Goal: Use online tool/utility: Use online tool/utility

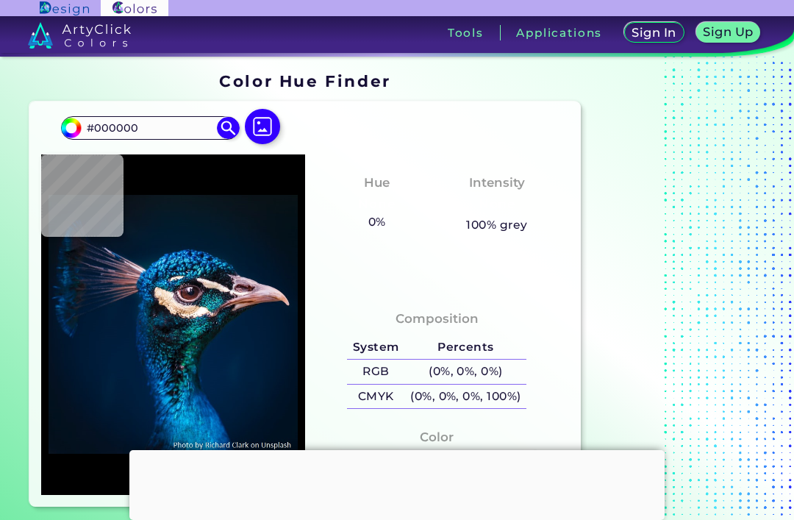
scroll to position [13, 0]
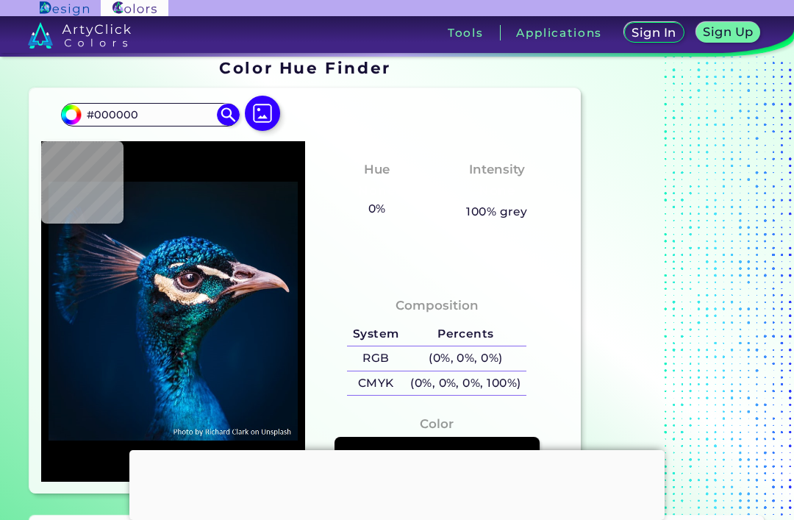
type input "#071822"
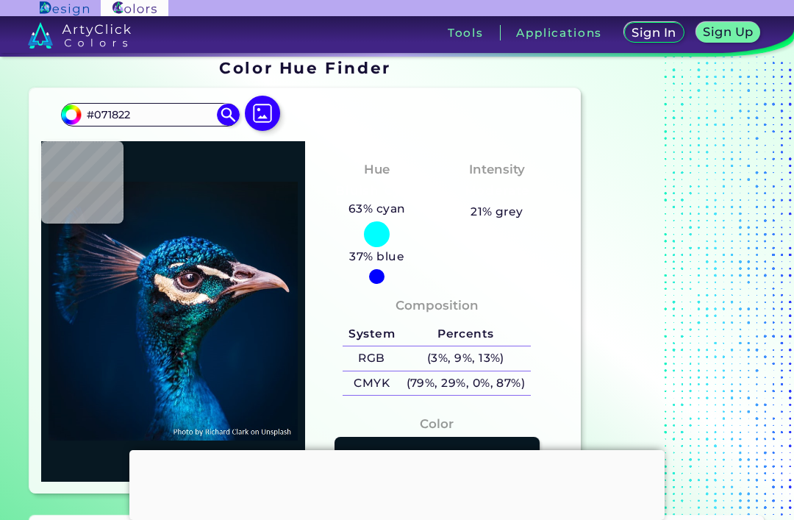
type input "#061728"
type input "#001b30"
type input "#001B30"
type input "#011d34"
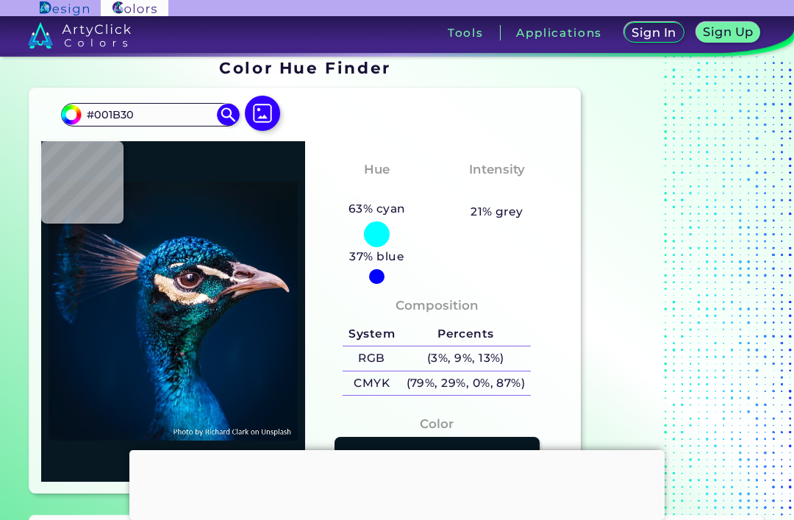
type input "#011D34"
type input "#002c43"
type input "#002C43"
type input "#1591e1"
type input "#1591E1"
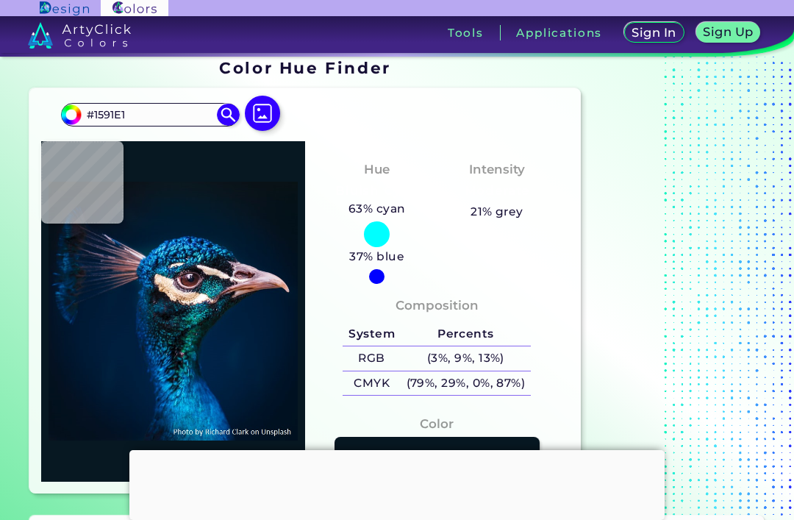
type input "#121834"
type input "#0a7eb3"
type input "#0A7EB3"
type input "#f9e6d6"
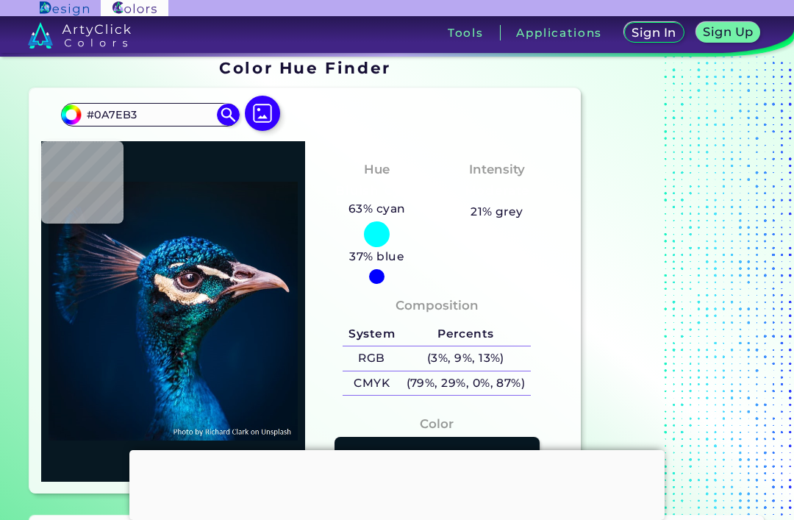
type input "#F9E6D6"
type input "#fae5ca"
type input "#FAE5CA"
type input "#d5b698"
type input "#D5B698"
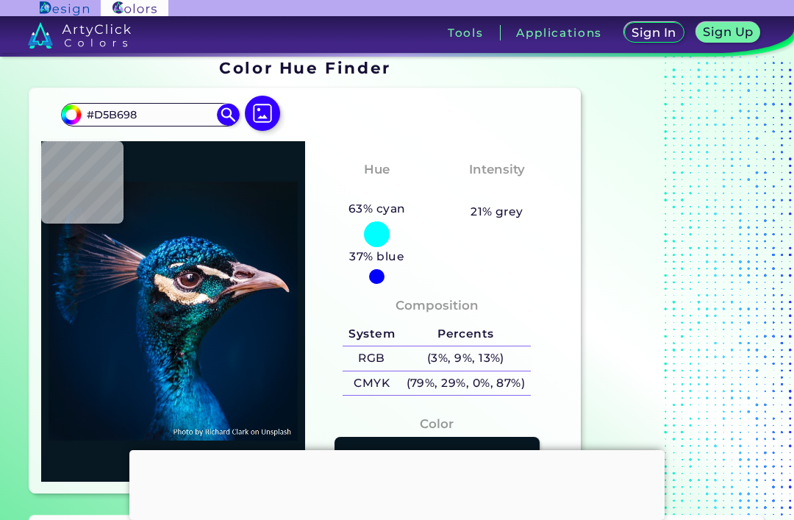
type input "#f0d0b5"
type input "#F0D0B5"
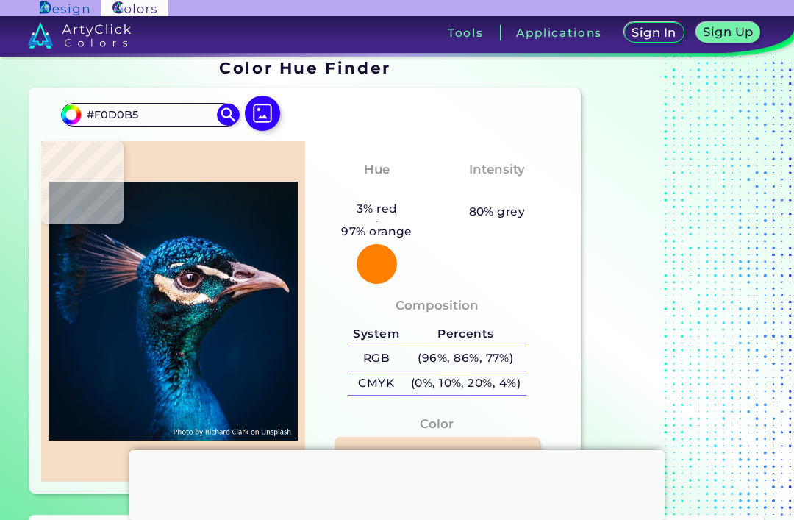
type input "#f5dcc4"
type input "#F5DCC4"
type input "#dcae8f"
type input "#DCAE8F"
type input "#b98c6f"
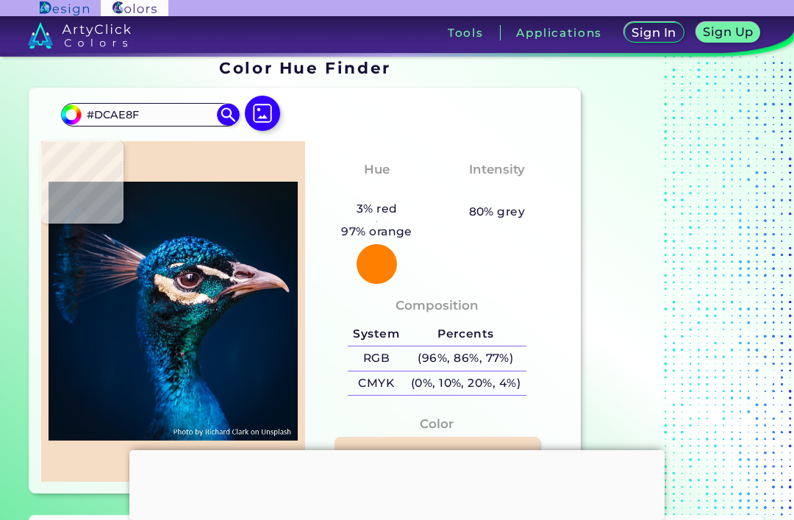
type input "#B98C6F"
type input "#ecc4a8"
type input "#ECC4A8"
type input "#cea07e"
type input "#CEA07E"
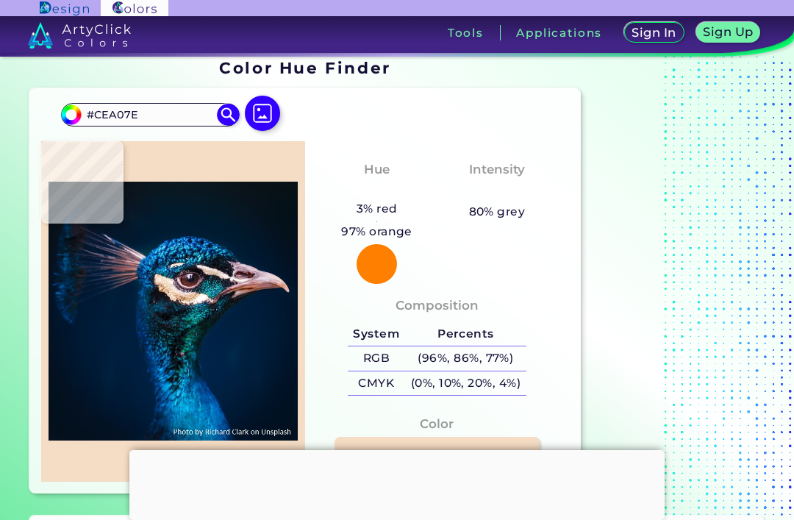
type input "#60371c"
type input "#60371C"
type input "#9e8375"
type input "#9E8375"
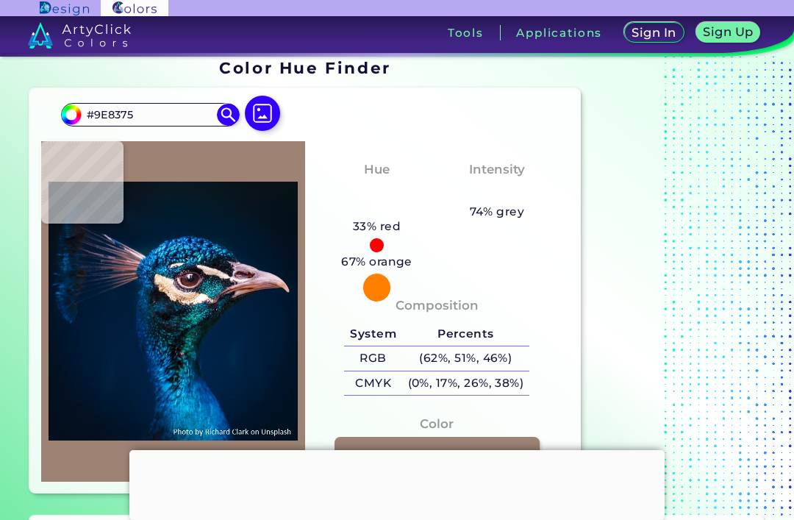
click at [368, 248] on div "33% red" at bounding box center [377, 234] width 60 height 35
click at [381, 246] on div at bounding box center [376, 244] width 13 height 13
click at [375, 239] on div at bounding box center [376, 244] width 13 height 13
click at [378, 246] on div at bounding box center [376, 244] width 13 height 13
click at [387, 248] on div "33% red" at bounding box center [377, 234] width 60 height 35
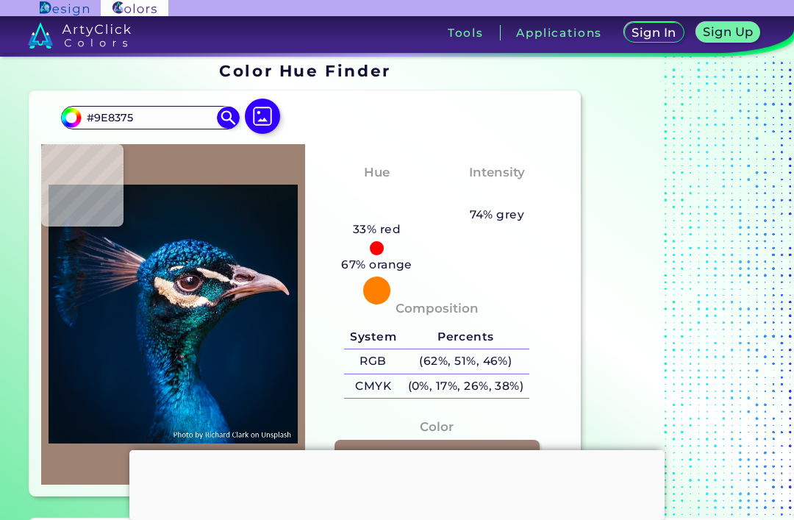
scroll to position [4, 0]
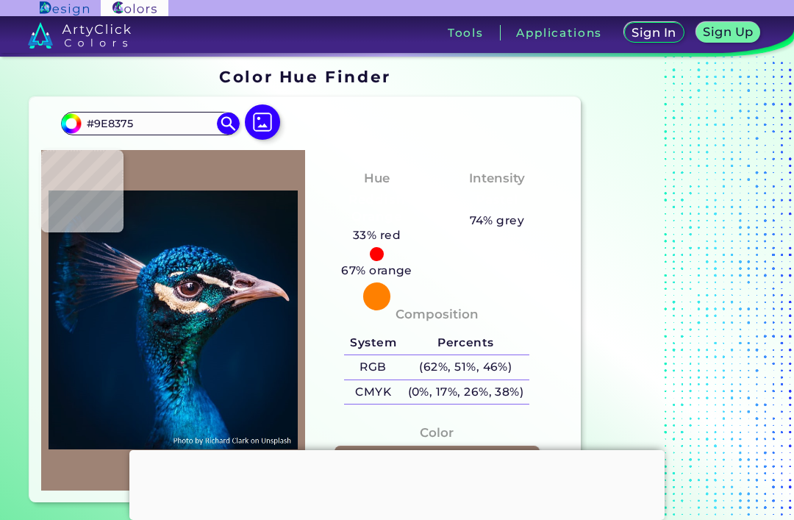
type input "#366e77"
type input "#366E77"
type input "#625454"
type input "#fbecdf"
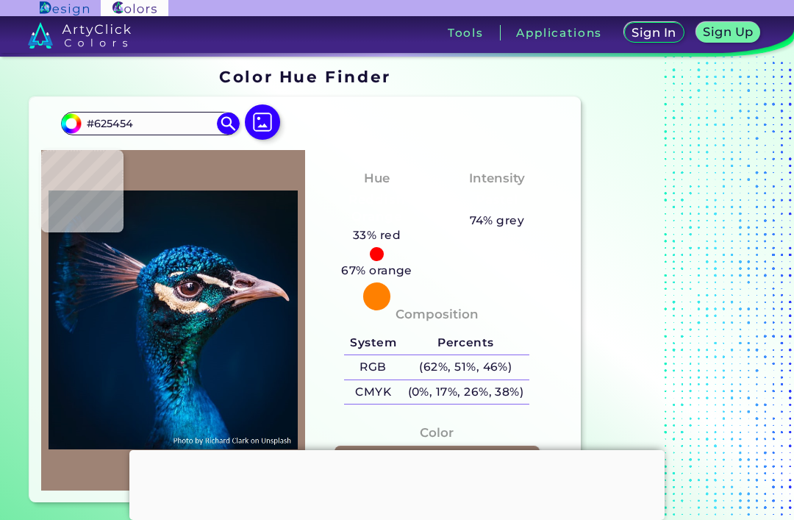
type input "#FBECDF"
type input "#fdf5f4"
type input "#FDF5F4"
type input "#f4ebe6"
type input "#F4EBE6"
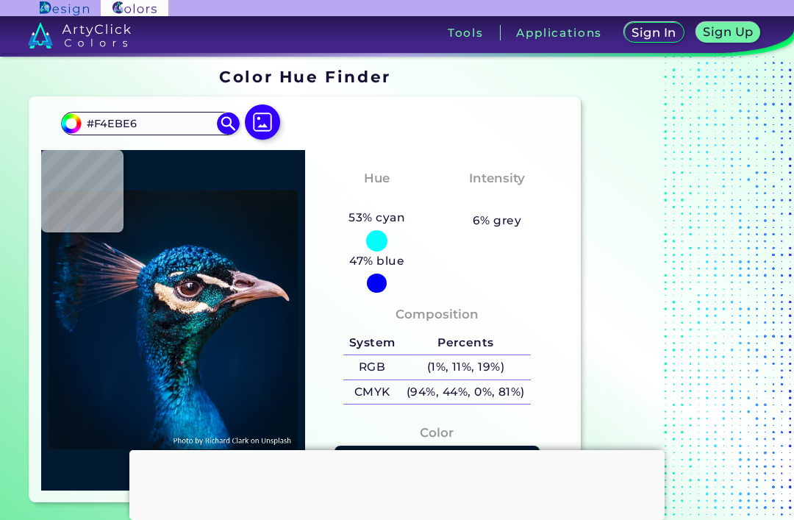
type input "#031b30"
type input "#031B30"
type input "#28929c"
type input "#28929C"
type input "#167679"
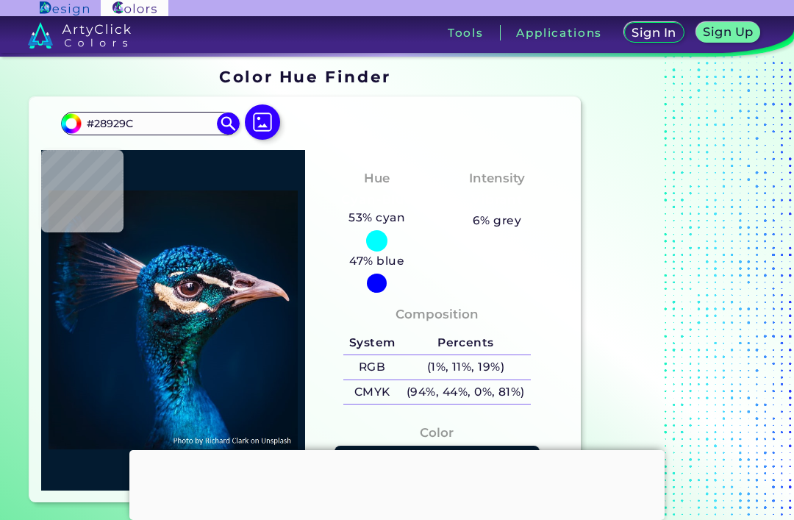
type input "#167679"
type input "#2f6b69"
type input "#2F6B69"
type input "#455e6a"
type input "#455E6A"
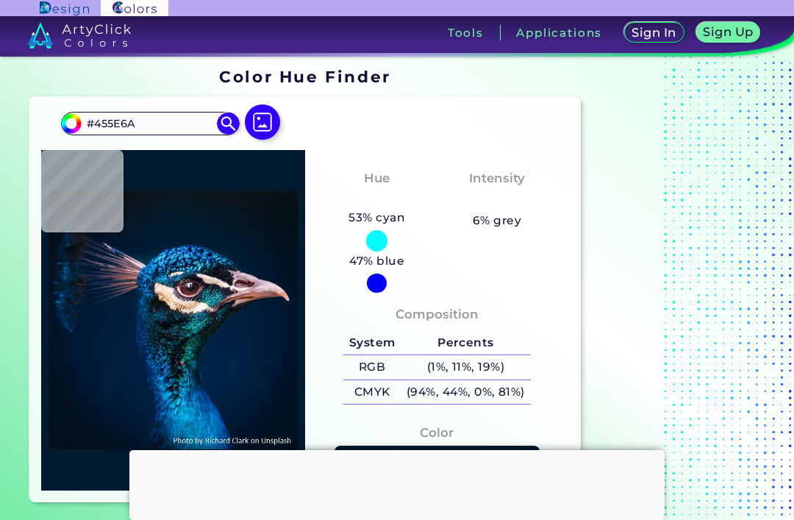
type input "#f8e6d9"
type input "#F8E6D9"
type input "#f5eae2"
type input "#F5EAE2"
type input "#f8ede0"
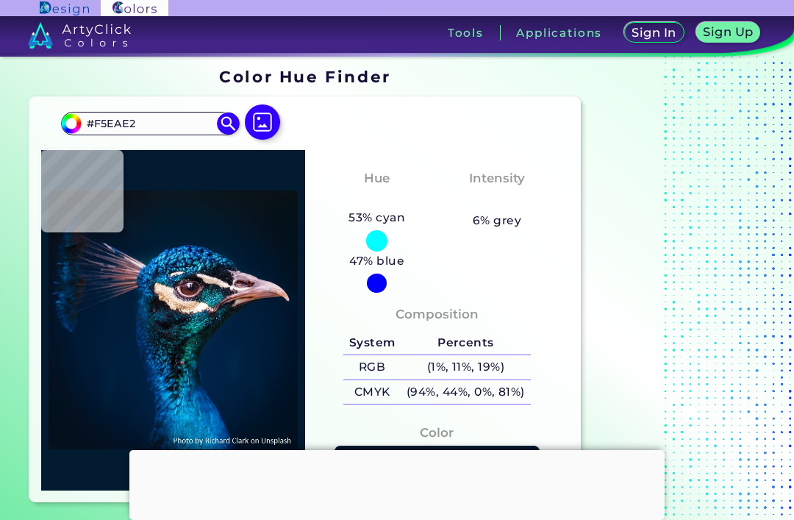
type input "#F8EDE0"
type input "#fbeedf"
type input "#FBEEDF"
type input "#f6e7db"
type input "#F6E7DB"
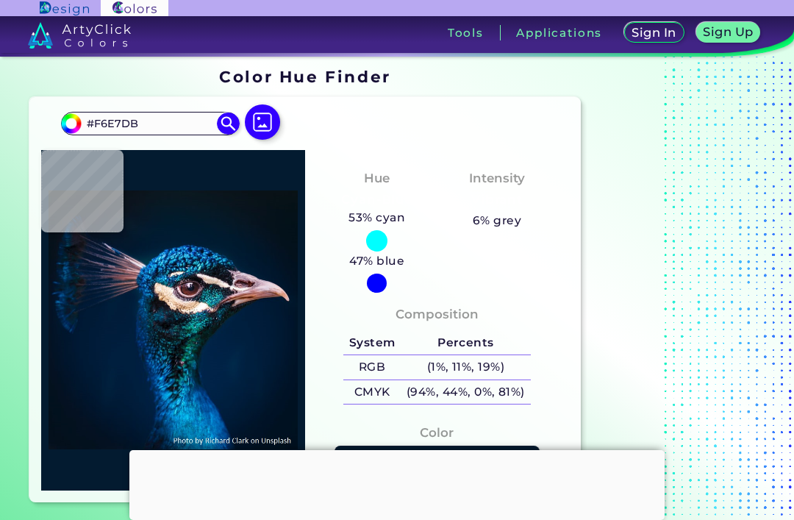
type input "#e5cebe"
type input "#E5CEBE"
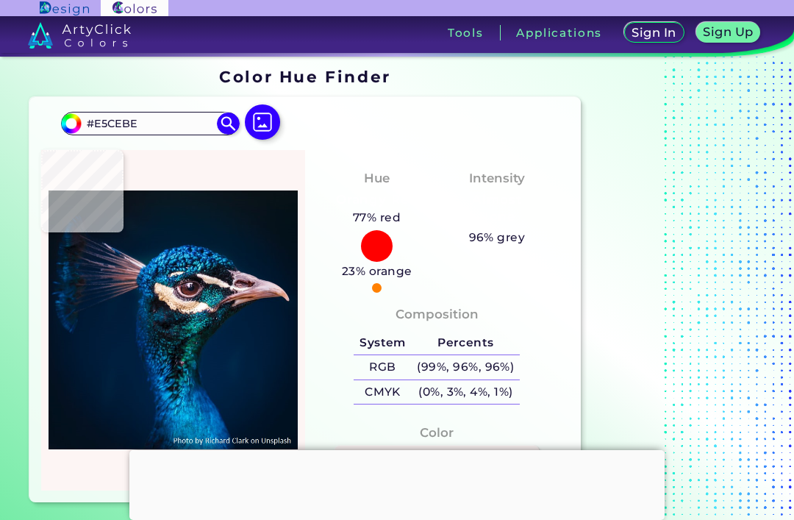
type input "#fdf5f4"
type input "#FDF5F4"
type input "#e6dcdc"
type input "#E6DCDC"
type input "#bfb0b8"
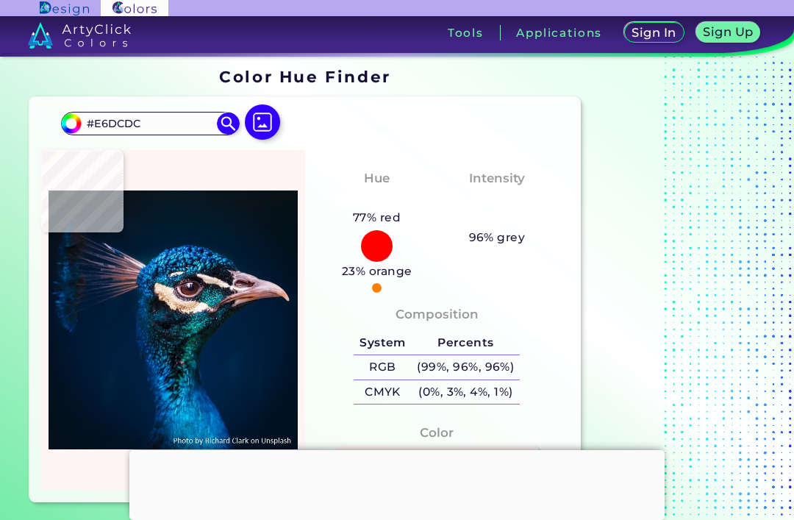
type input "#BFB0B8"
type input "#907786"
type input "#9c8192"
type input "#9C8192"
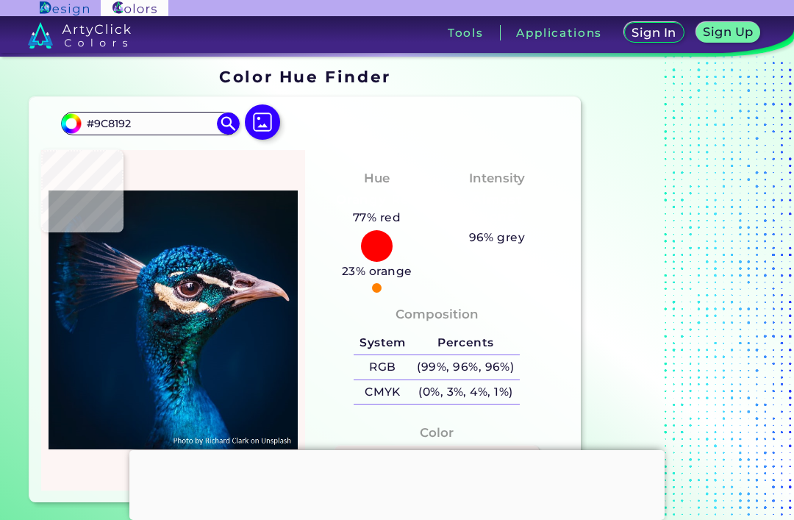
type input "#563b4c"
type input "#563B4C"
type input "#665160"
type input "#9b8a9a"
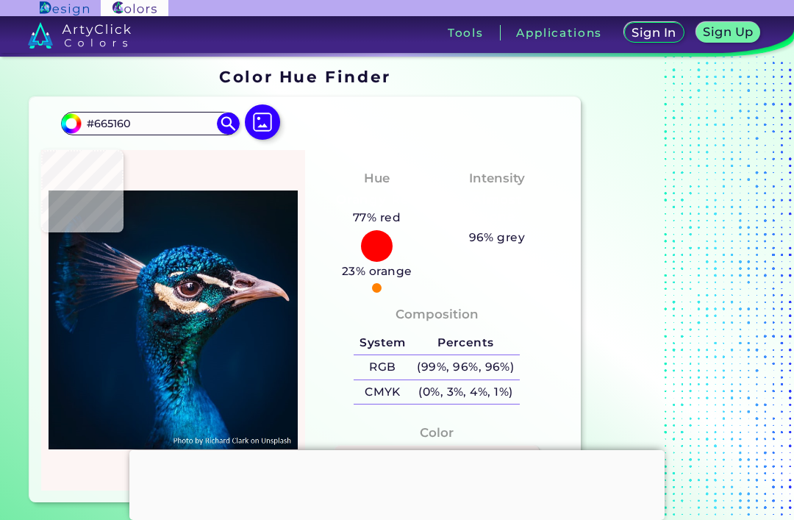
type input "#9B8A9A"
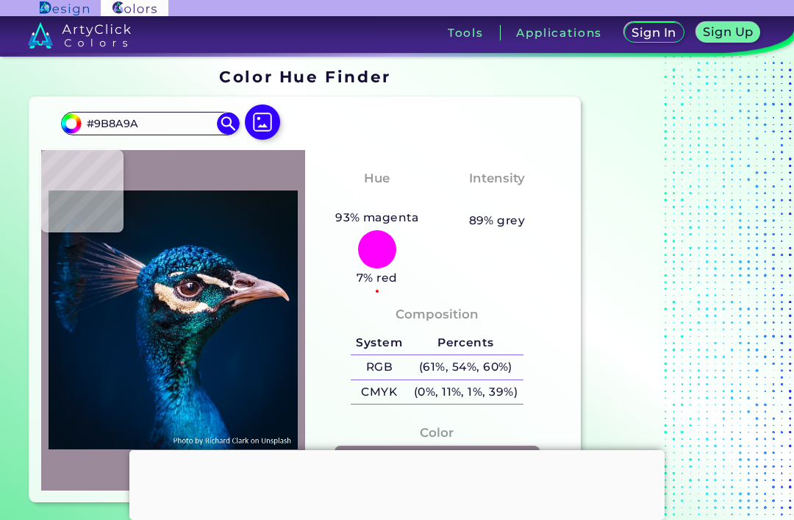
type input "#523f52"
type input "#523F52"
type input "#3f2938"
type input "#3F2938"
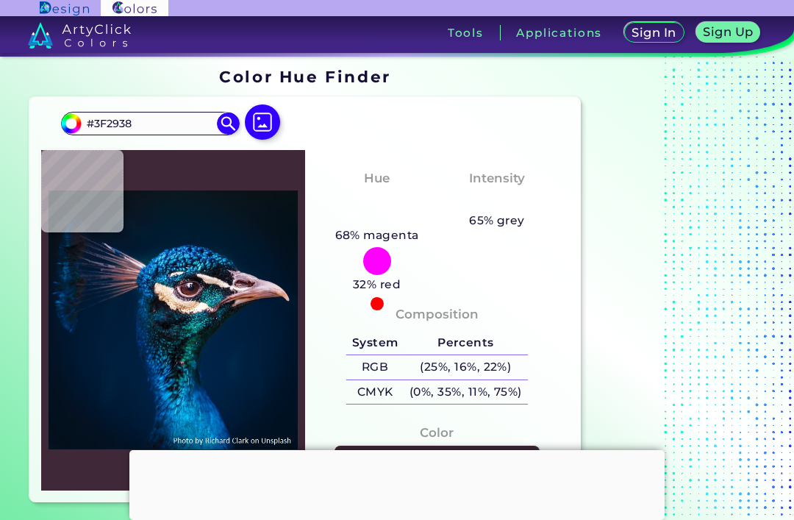
type input "#432a3b"
type input "#432A3B"
type input "#3d1d28"
type input "#3D1D28"
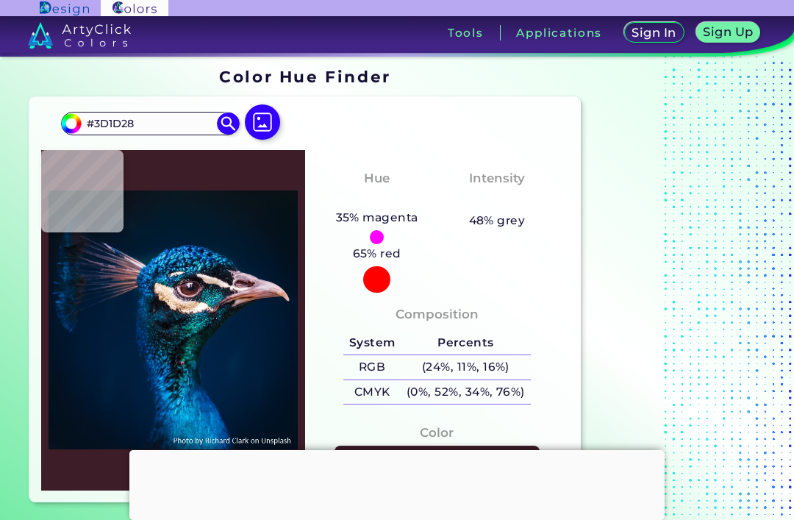
type input "#6b474c"
type input "#6B474C"
type input "#ad898e"
type input "#AD898E"
type input "#ad8997"
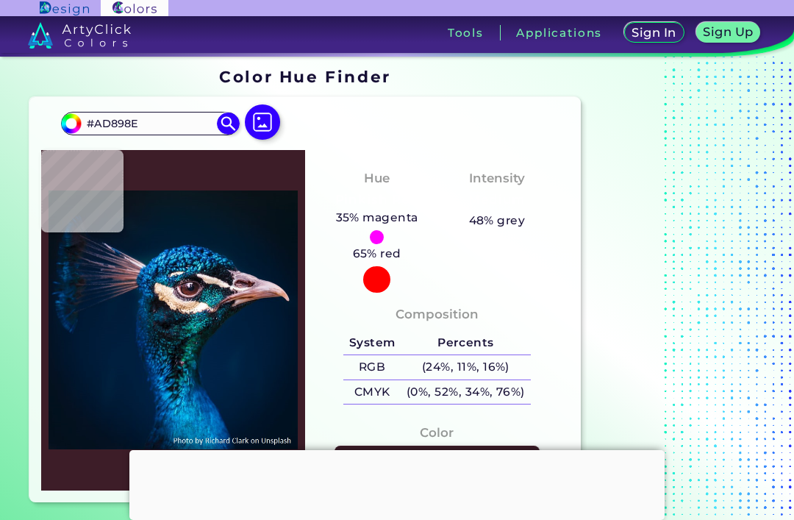
type input "#AD8997"
type input "#b997a6"
type input "#B997A6"
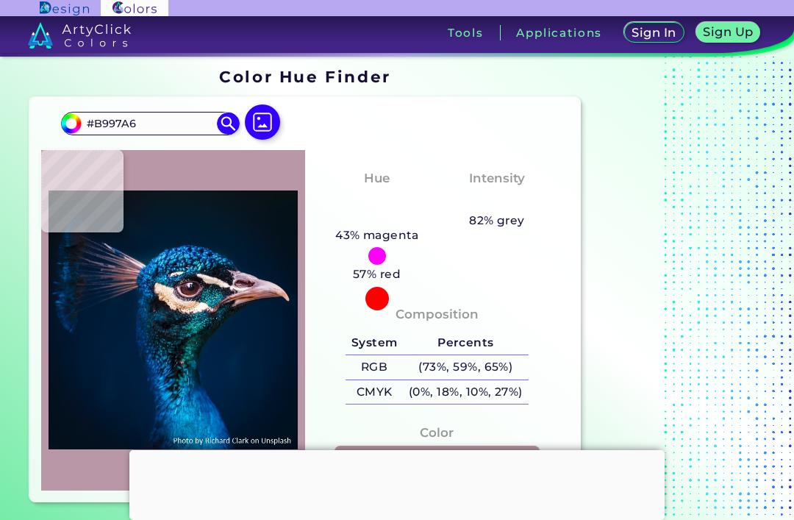
type input "#c9a8ae"
type input "#C9A8AE"
type input "#e2bdc8"
type input "#E2BDC8"
type input "#f8e3ed"
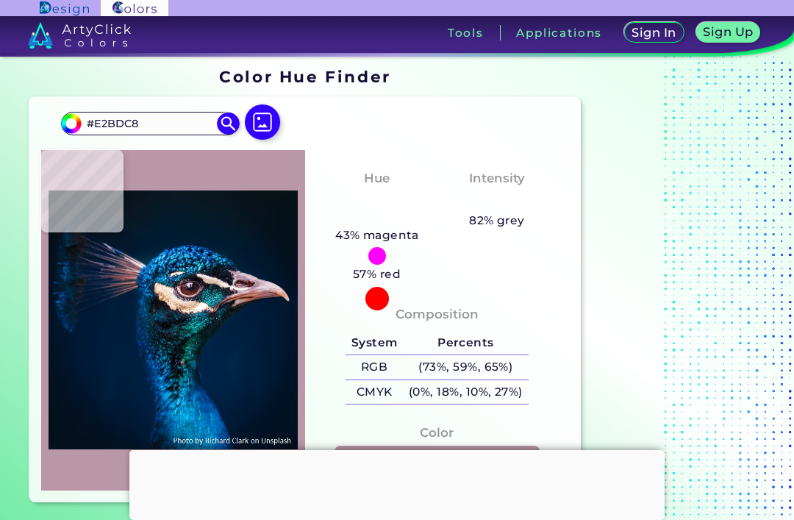
type input "#F8E3ED"
type input "#65383b"
type input "#65383B"
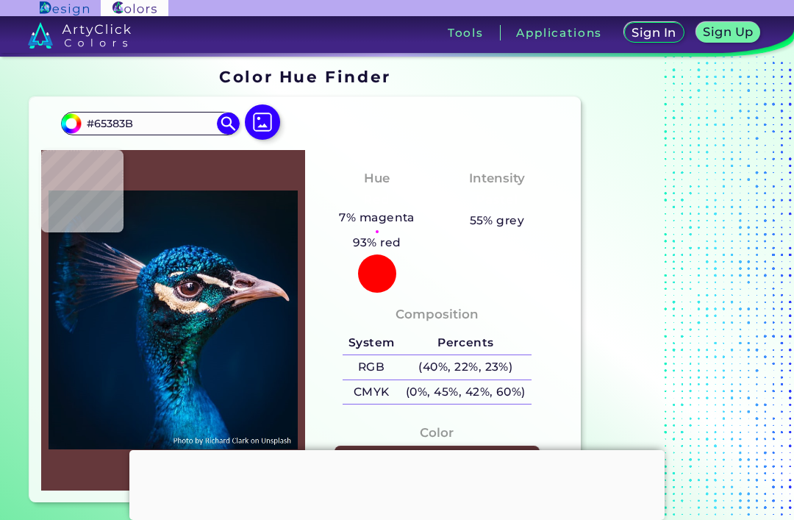
type input "#612e2f"
type input "#612E2F"
type input "#672726"
type input "#6a2c2a"
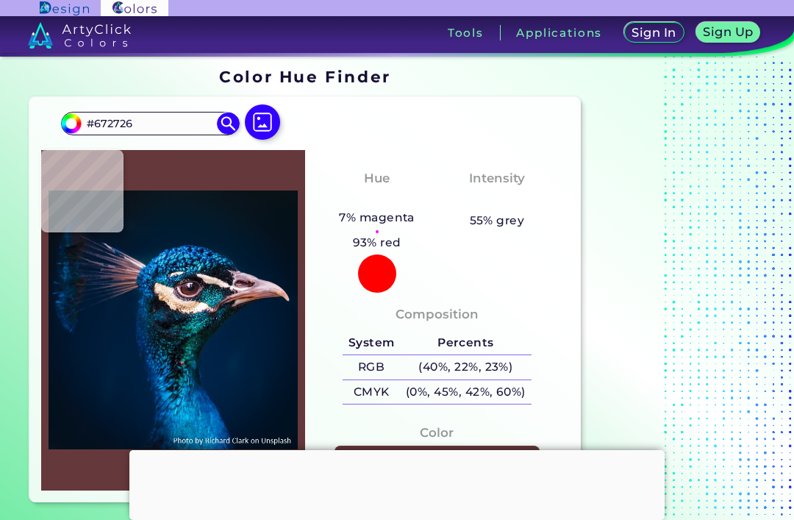
type input "#6A2C2A"
type input "#5f292b"
type input "#5F292B"
type input "#5f2b2f"
type input "#5F2B2F"
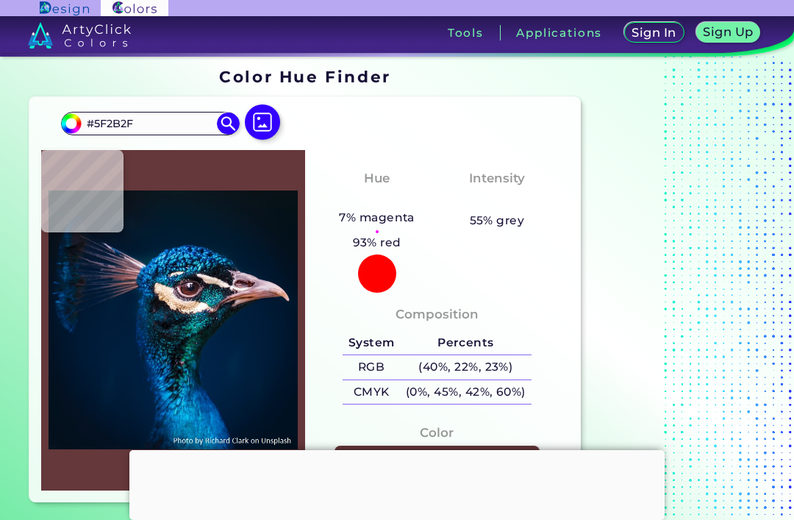
type input "#492830"
type input "#12142e"
type input "#12142E"
type input "#191720"
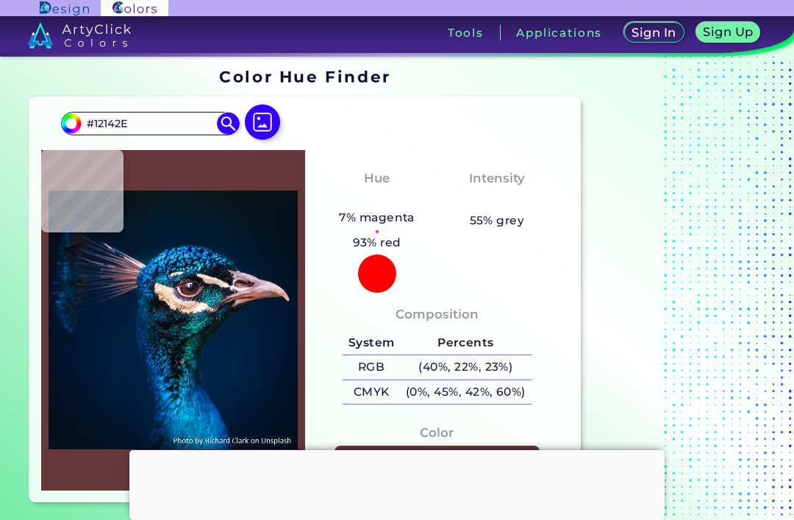
type input "#191720"
type input "#140f16"
type input "#140F16"
type input "#261a1f"
type input "#261A1F"
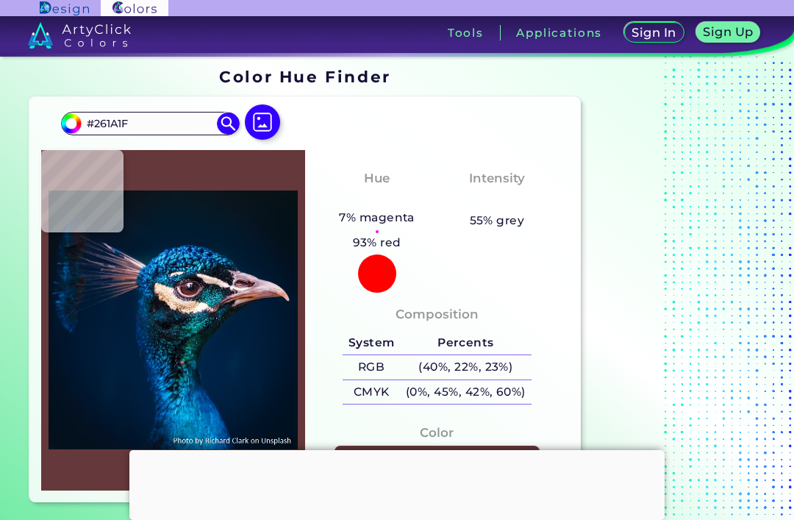
type input "#341c21"
type input "#341C21"
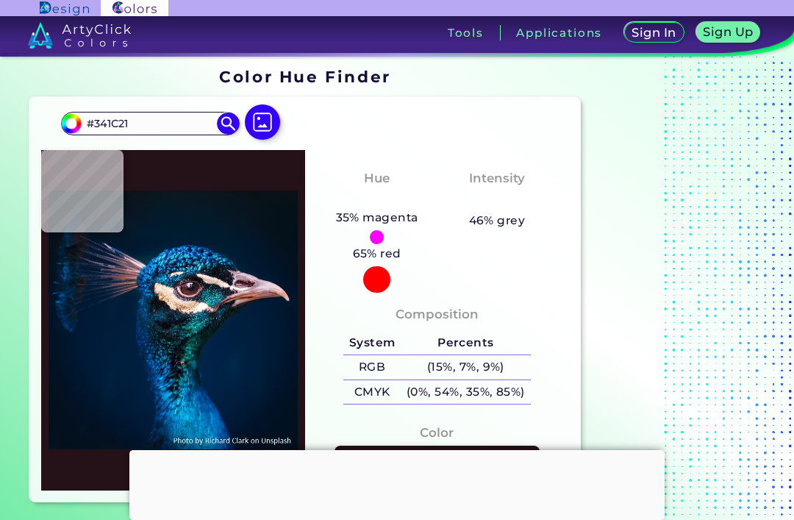
type input "#251118"
type input "#49333f"
type input "#49333F"
type input "#0f0f17"
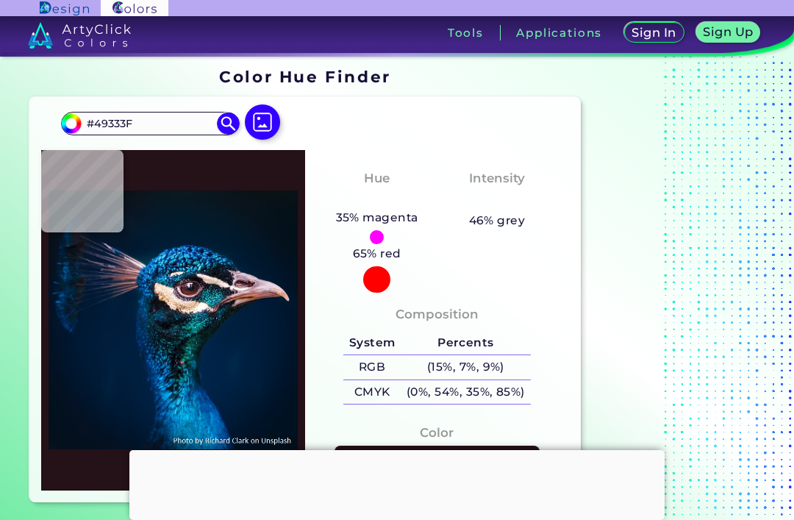
type input "#0F0F17"
type input "#060710"
type input "#563f40"
type input "#563F40"
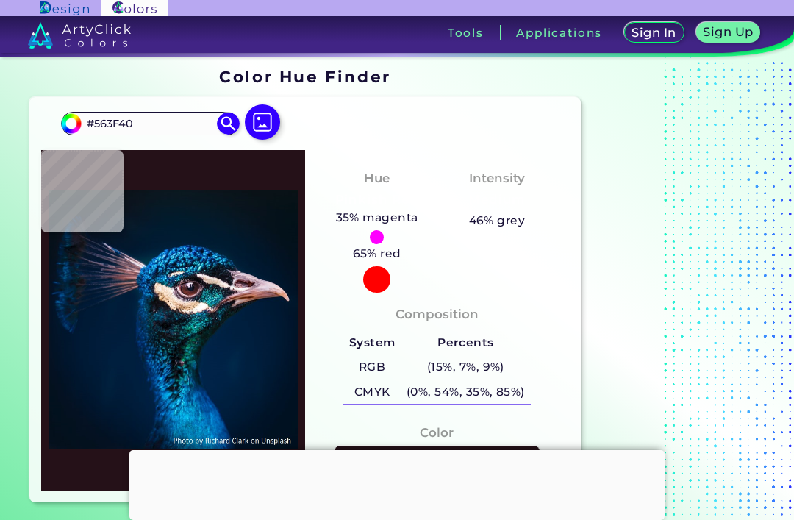
type input "#debcb4"
type input "#DEBCB4"
type input "#efd2be"
type input "#EFD2BE"
type input "#e9d7cd"
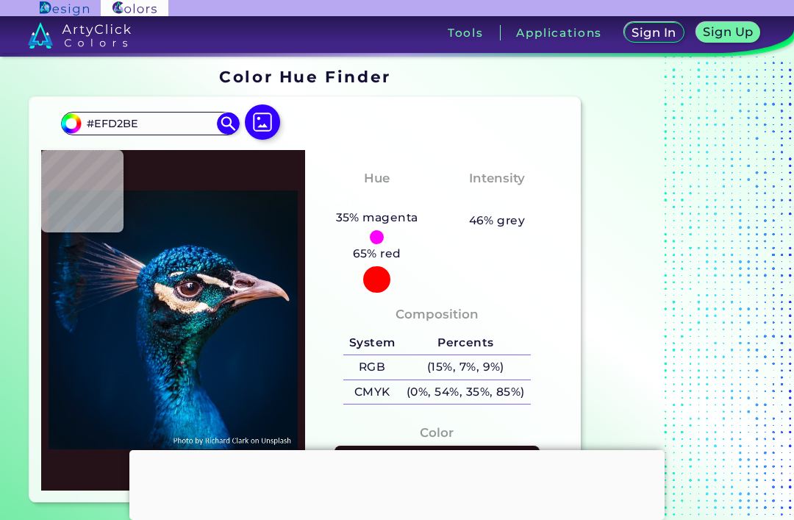
type input "#E9D7CD"
type input "#fef8f4"
type input "#FEF8F4"
type input "#d1c5c9"
type input "#D1C5C9"
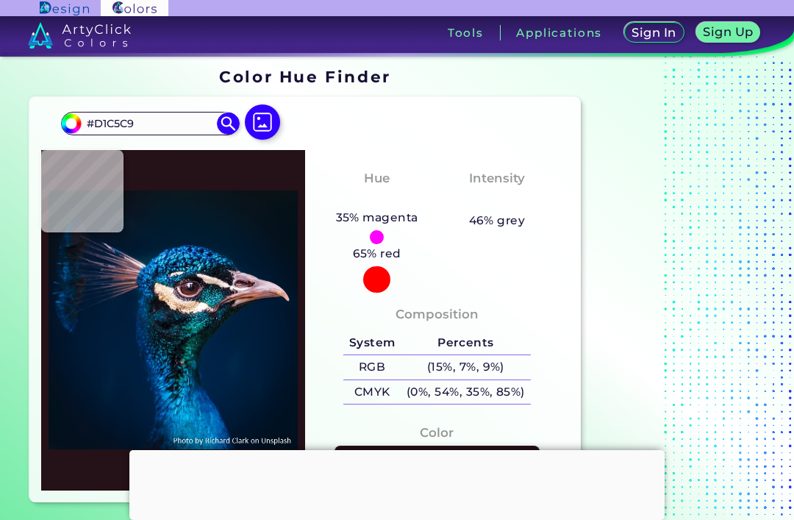
type input "#131a22"
type input "#131A22"
type input "#131723"
type input "#0b1b22"
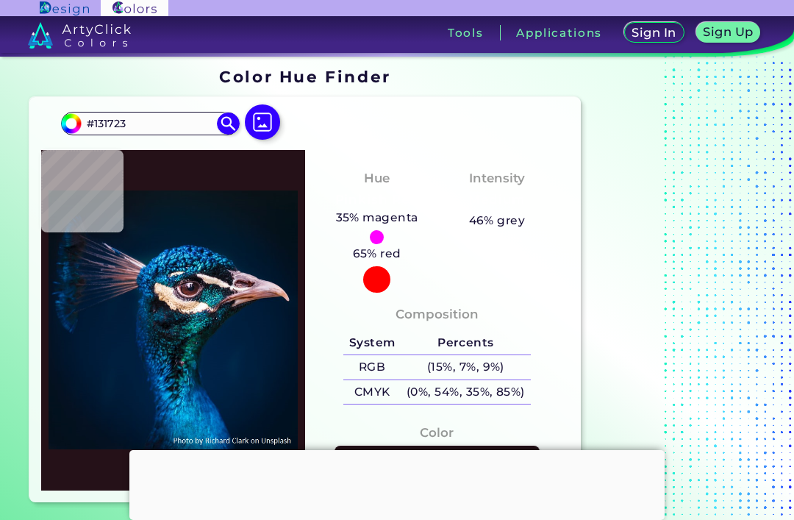
type input "#0B1B22"
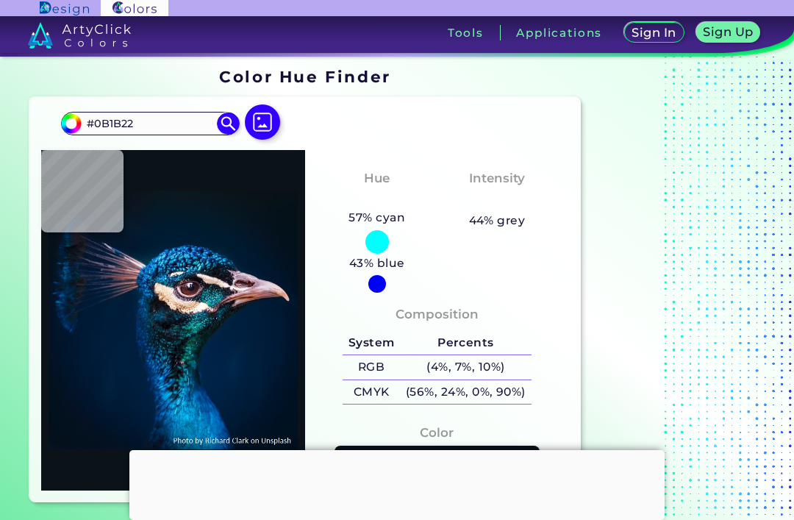
type input "#0b1319"
type input "#0B1319"
type input "#111720"
type input "#0c1022"
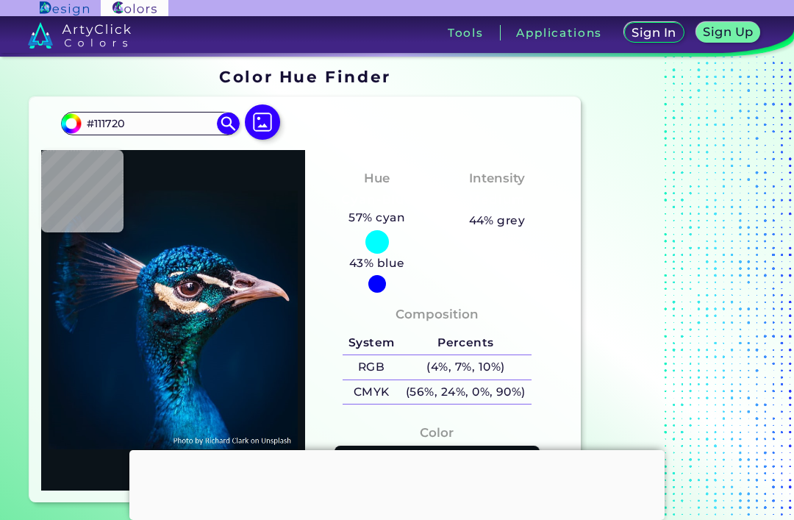
type input "#0C1022"
type input "#010b15"
type input "#010B15"
type input "#091122"
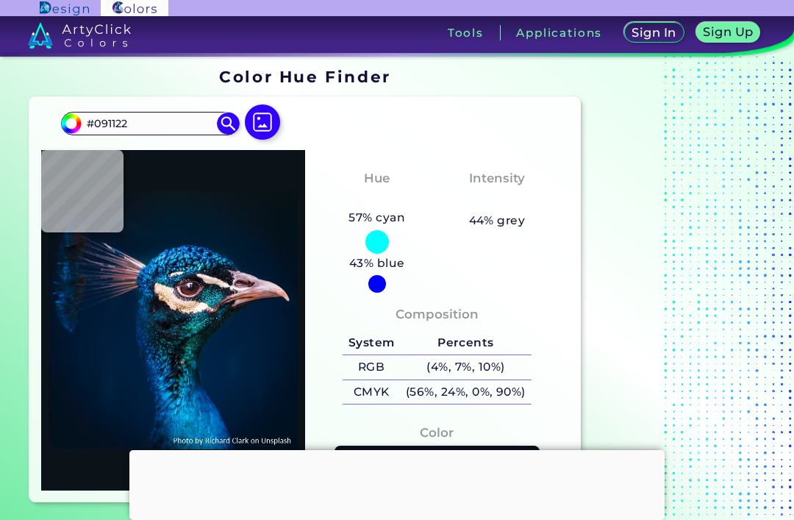
type input "#0d232e"
type input "#0D232E"
type input "#06395d"
type input "#06395D"
type input "#00315d"
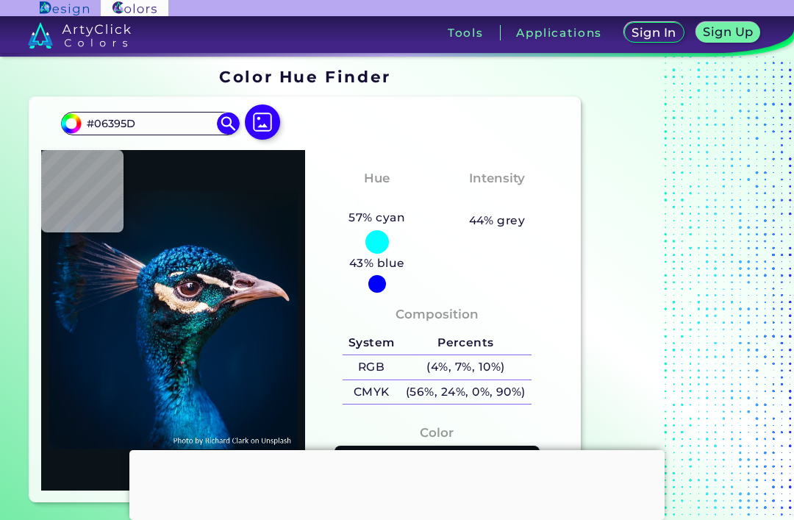
type input "#00315D"
type input "#052b53"
type input "#052B53"
type input "#04335b"
type input "#04335B"
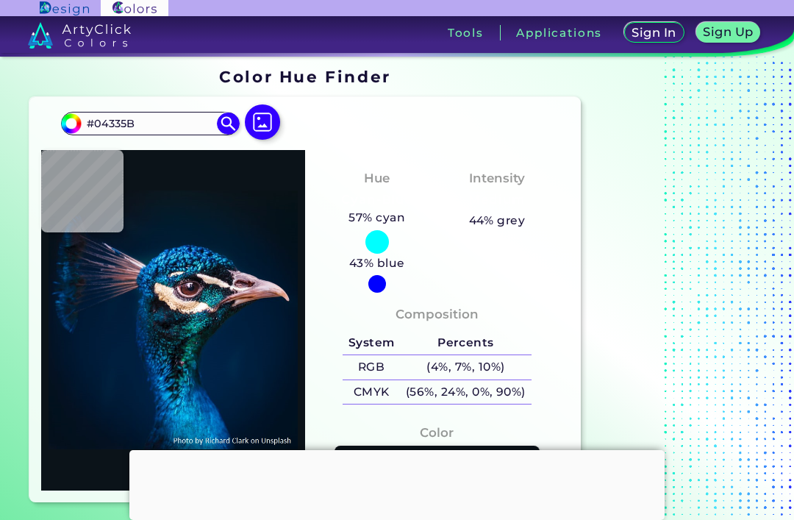
type input "#03243c"
type input "#03243C"
type input "#012138"
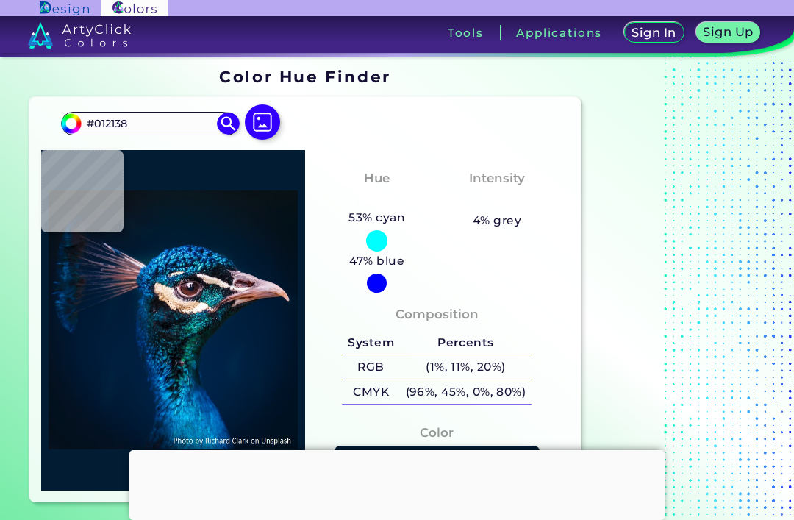
type input "#021c33"
type input "#021C33"
type input "#00192f"
type input "#00192F"
type input "#00192d"
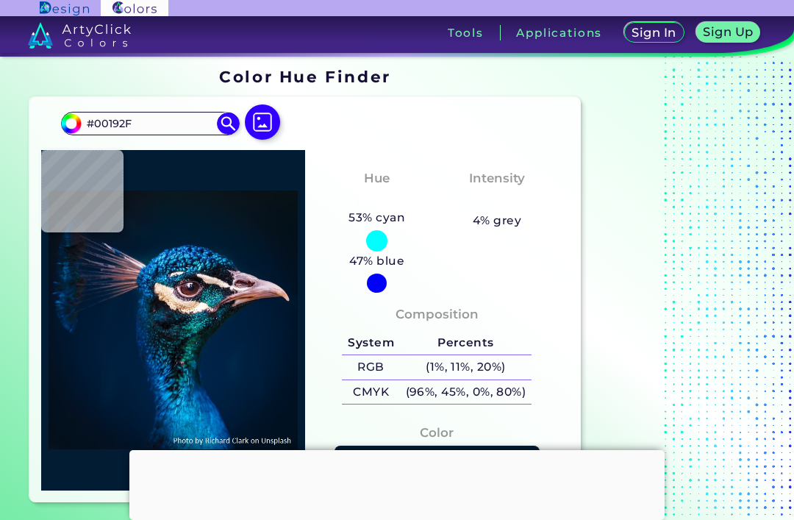
type input "#00192D"
type input "#031829"
type input "#051826"
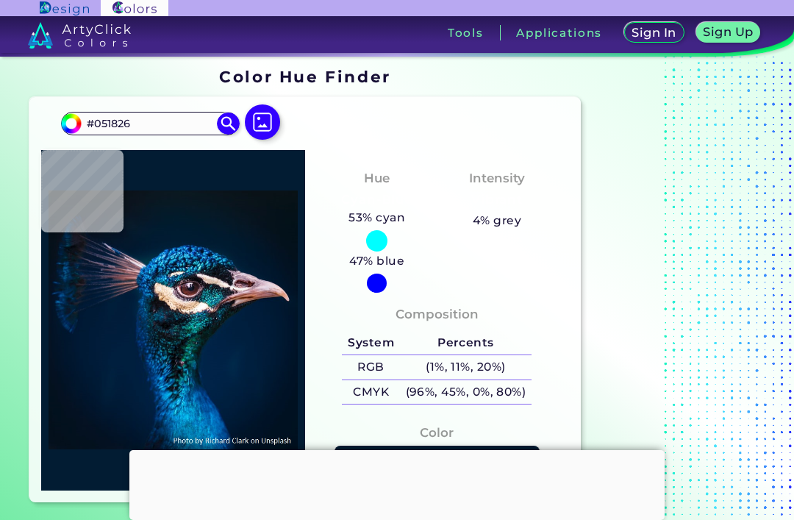
type input "#071822"
type input "#09161e"
type input "#09161E"
type input "#000000"
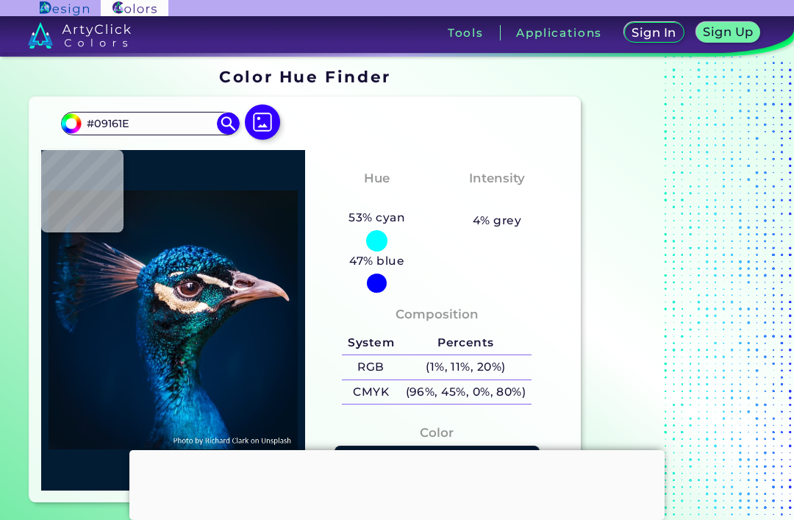
type input "#000000"
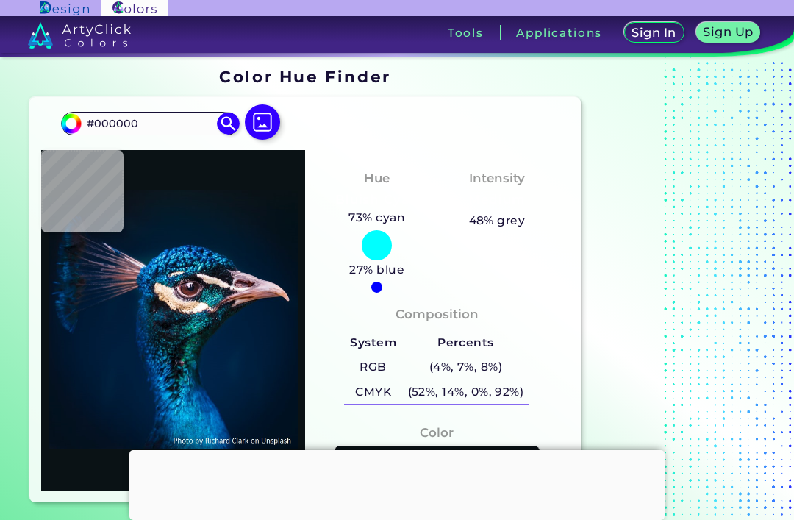
type input "#0a1215"
type input "#0A1215"
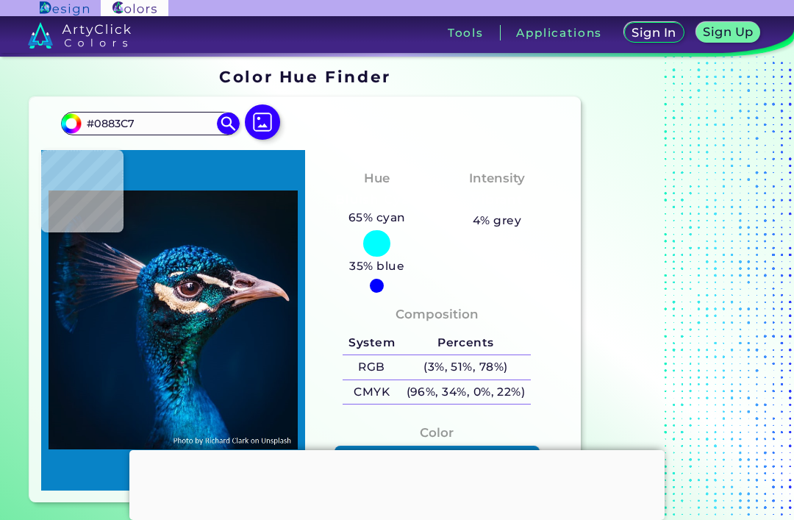
click at [268, 108] on img at bounding box center [262, 121] width 35 height 35
click at [0, 0] on input "file" at bounding box center [0, 0] width 0 height 0
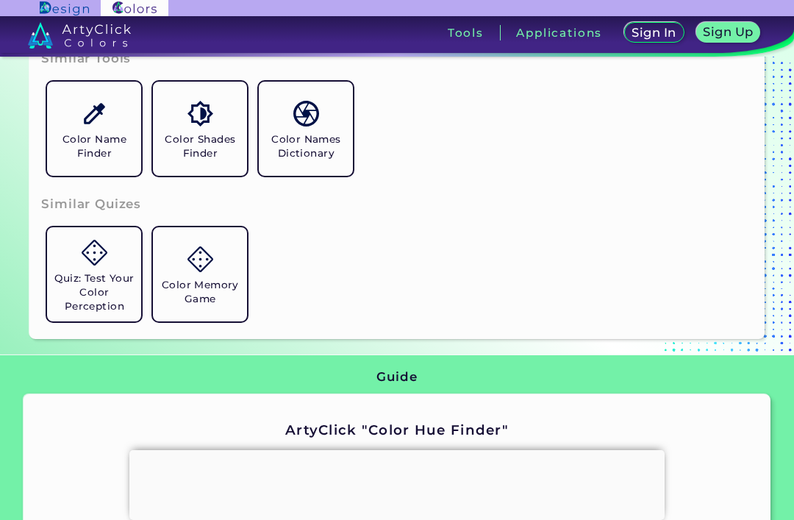
scroll to position [493, 0]
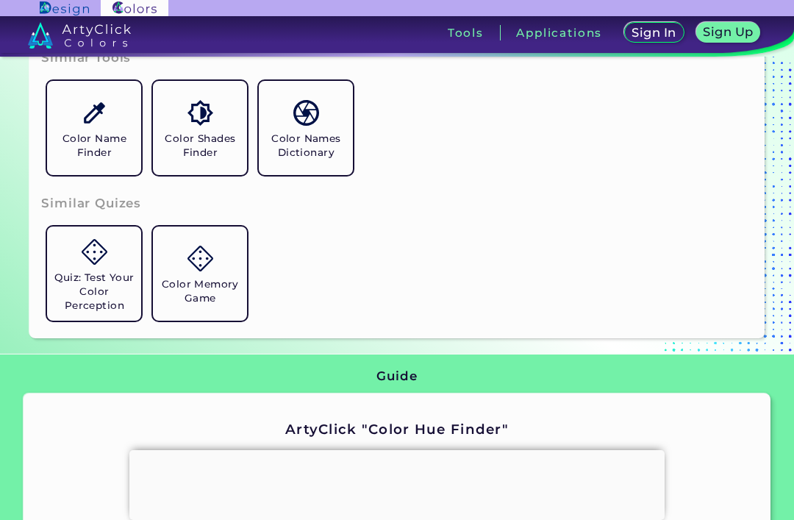
click at [187, 271] on img at bounding box center [200, 259] width 26 height 26
